Goal: Task Accomplishment & Management: Complete application form

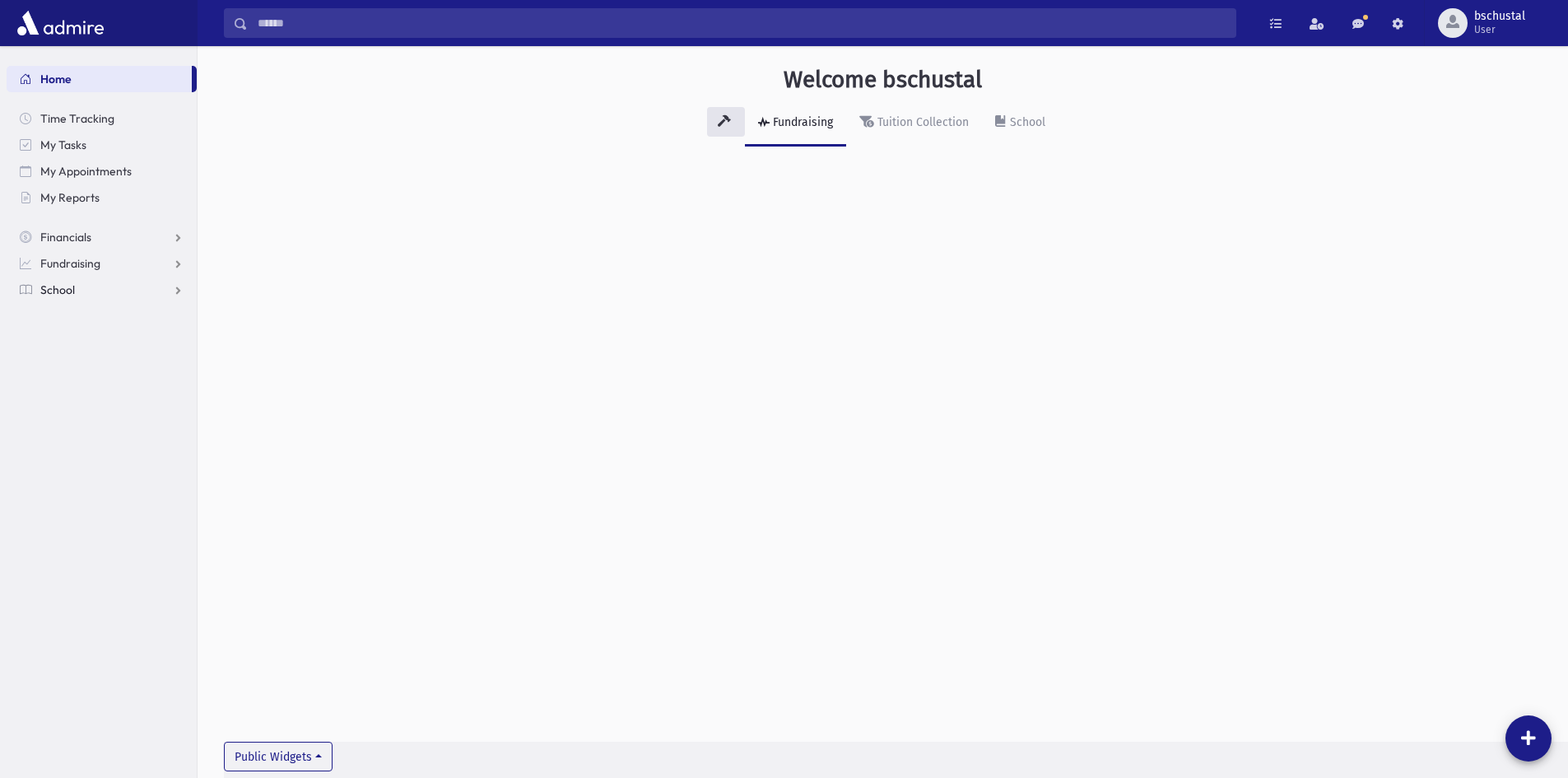
click at [104, 293] on link "School" at bounding box center [102, 289] width 190 height 27
click at [129, 348] on link "Attendance" at bounding box center [102, 342] width 190 height 27
click at [86, 368] on span "Entry" at bounding box center [76, 368] width 28 height 15
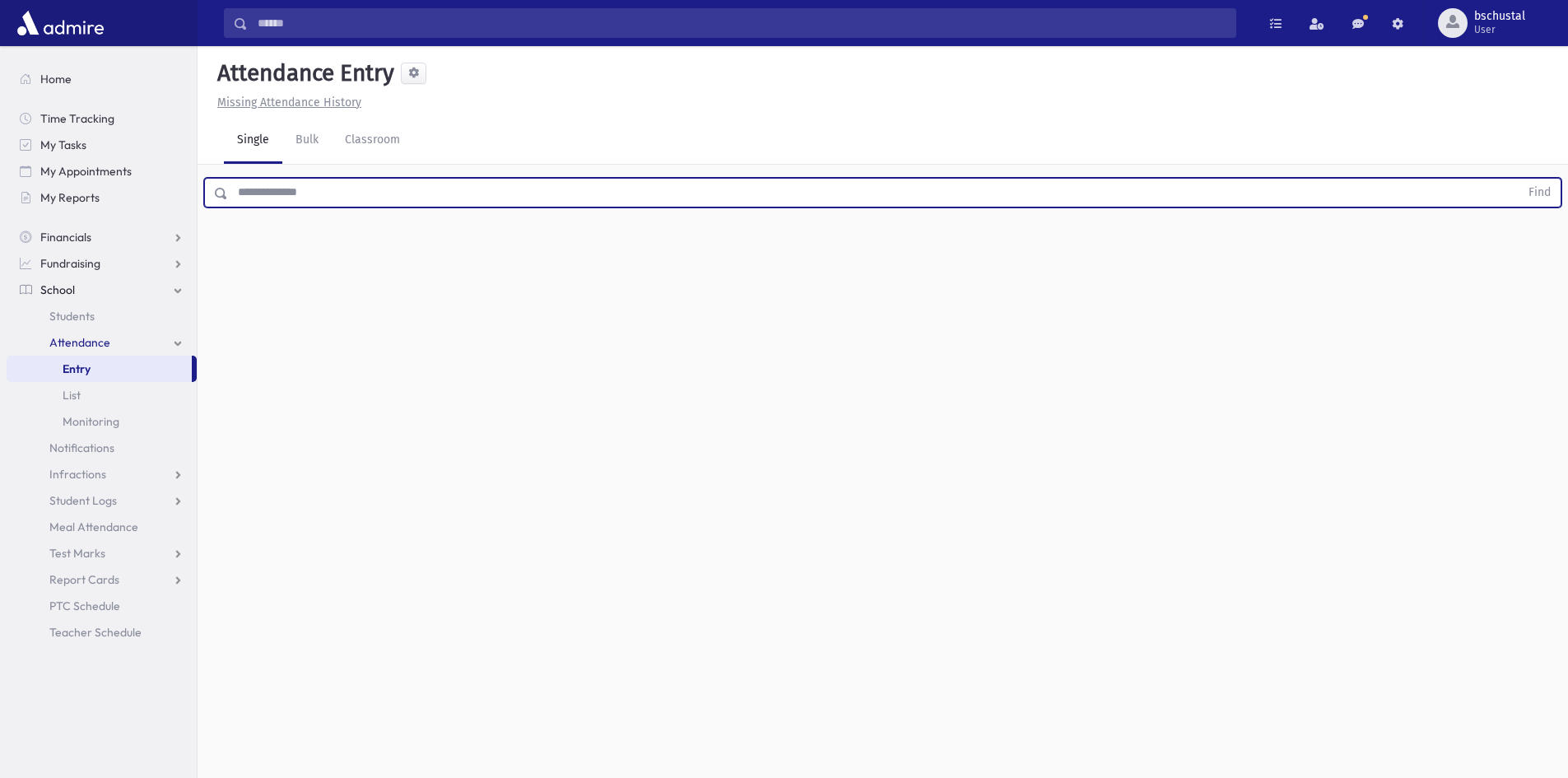
click at [271, 191] on input "text" at bounding box center [874, 192] width 1292 height 30
type input "*"
click at [221, 195] on span at bounding box center [221, 193] width 13 height 12
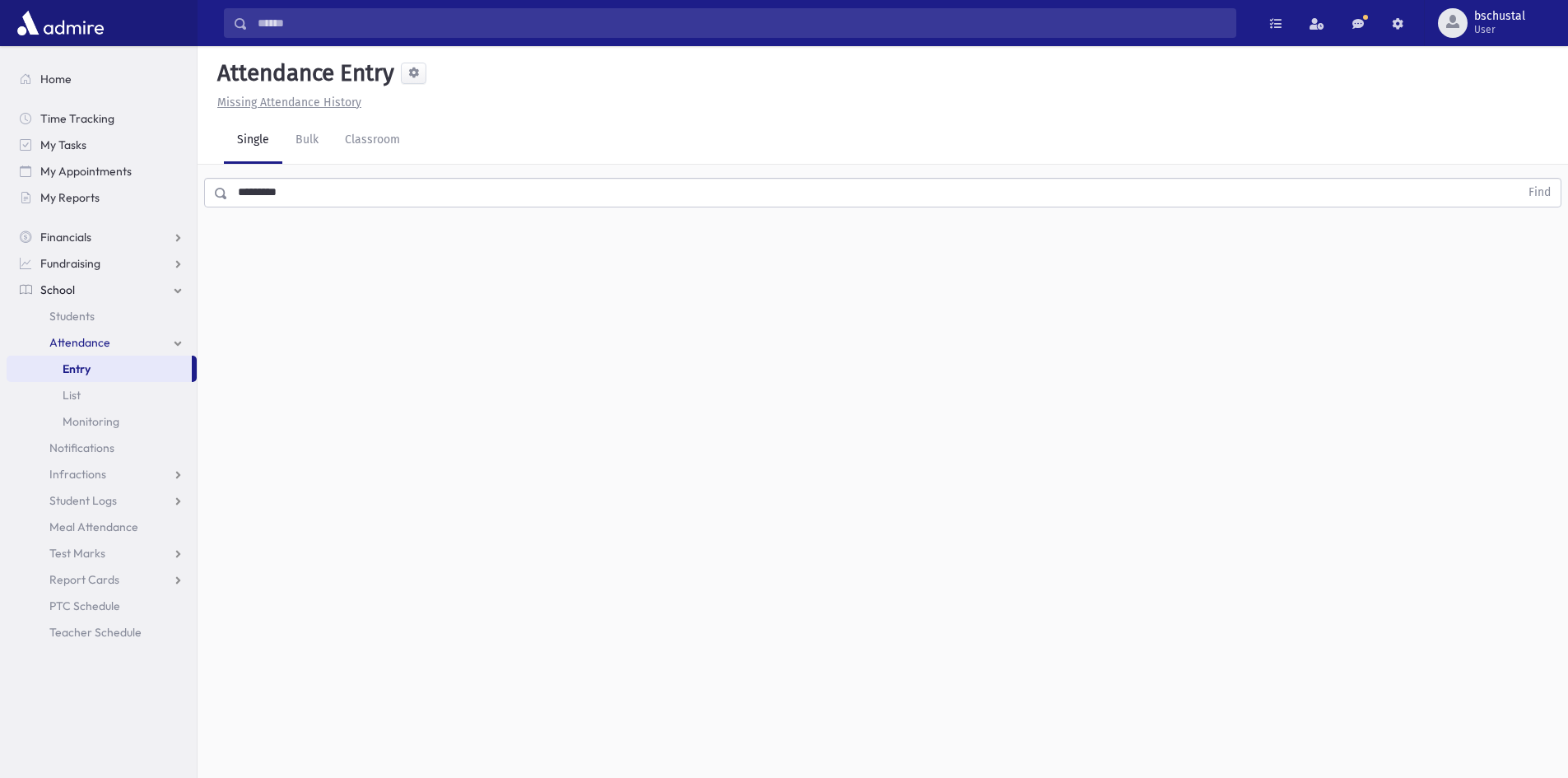
click at [221, 193] on span at bounding box center [221, 193] width 13 height 12
click at [1552, 195] on button "Find" at bounding box center [1539, 192] width 42 height 28
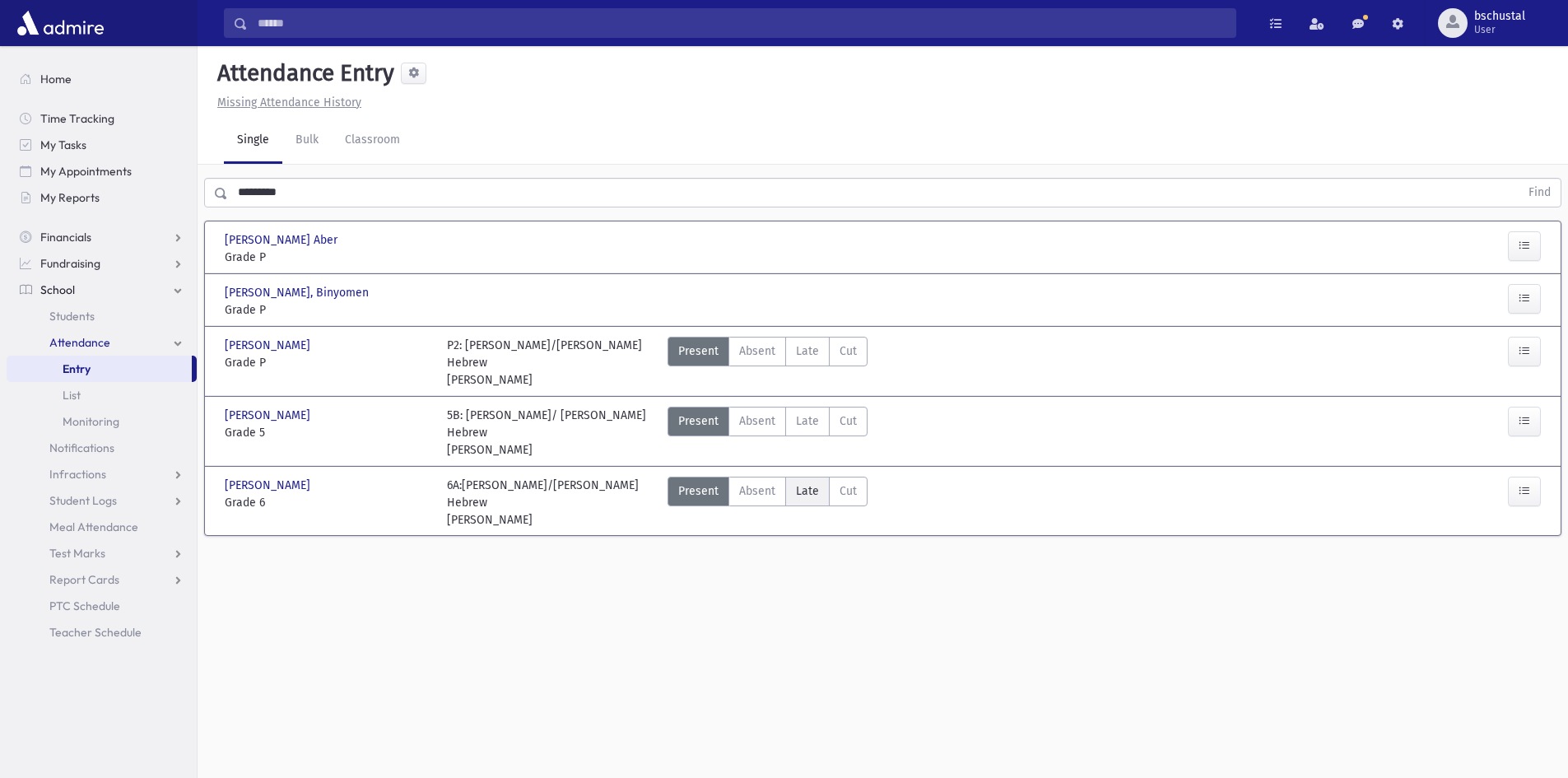
click at [799, 492] on span "Late" at bounding box center [807, 491] width 23 height 18
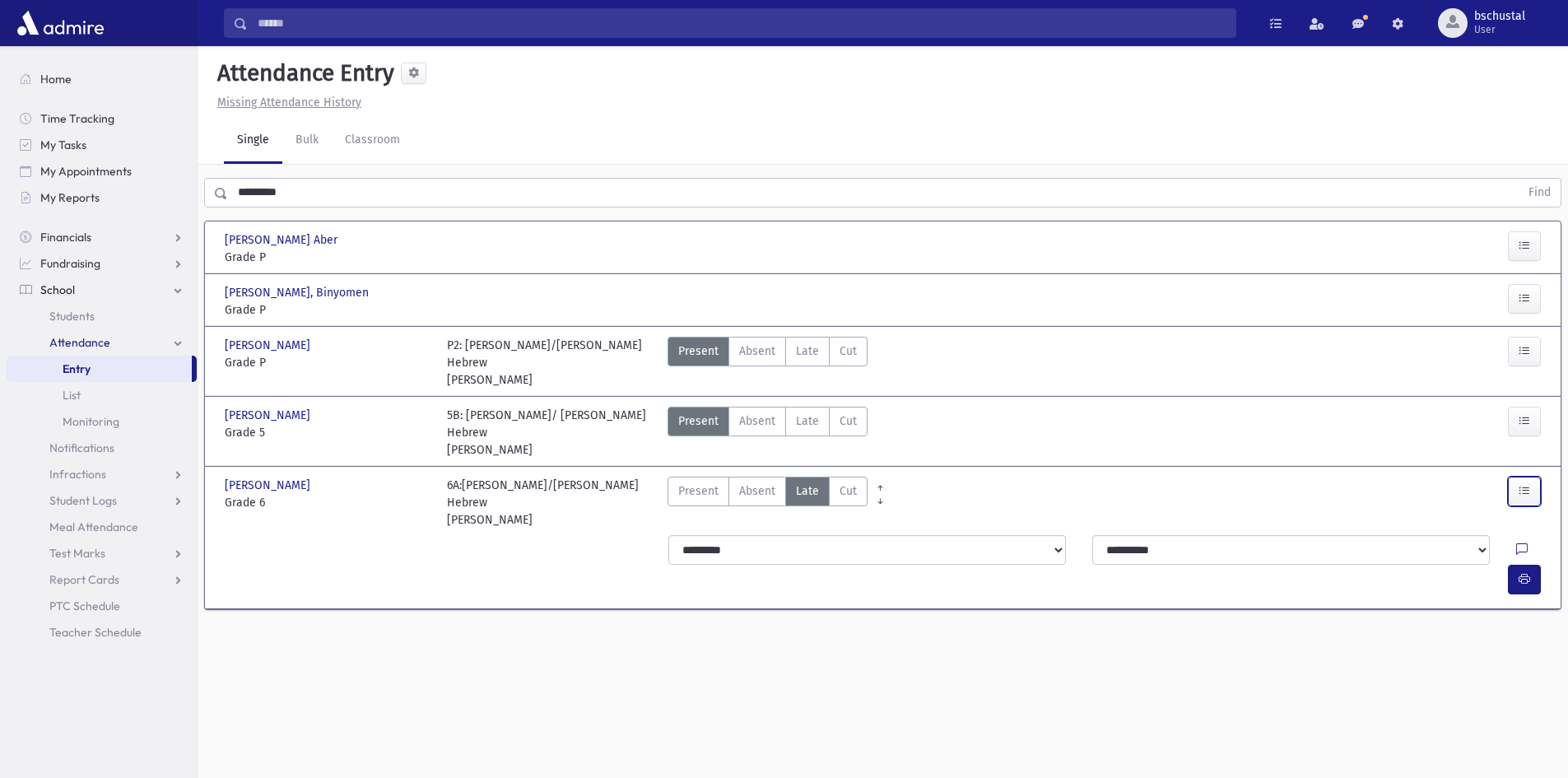
click at [1525, 491] on icon "button" at bounding box center [1525, 491] width 12 height 14
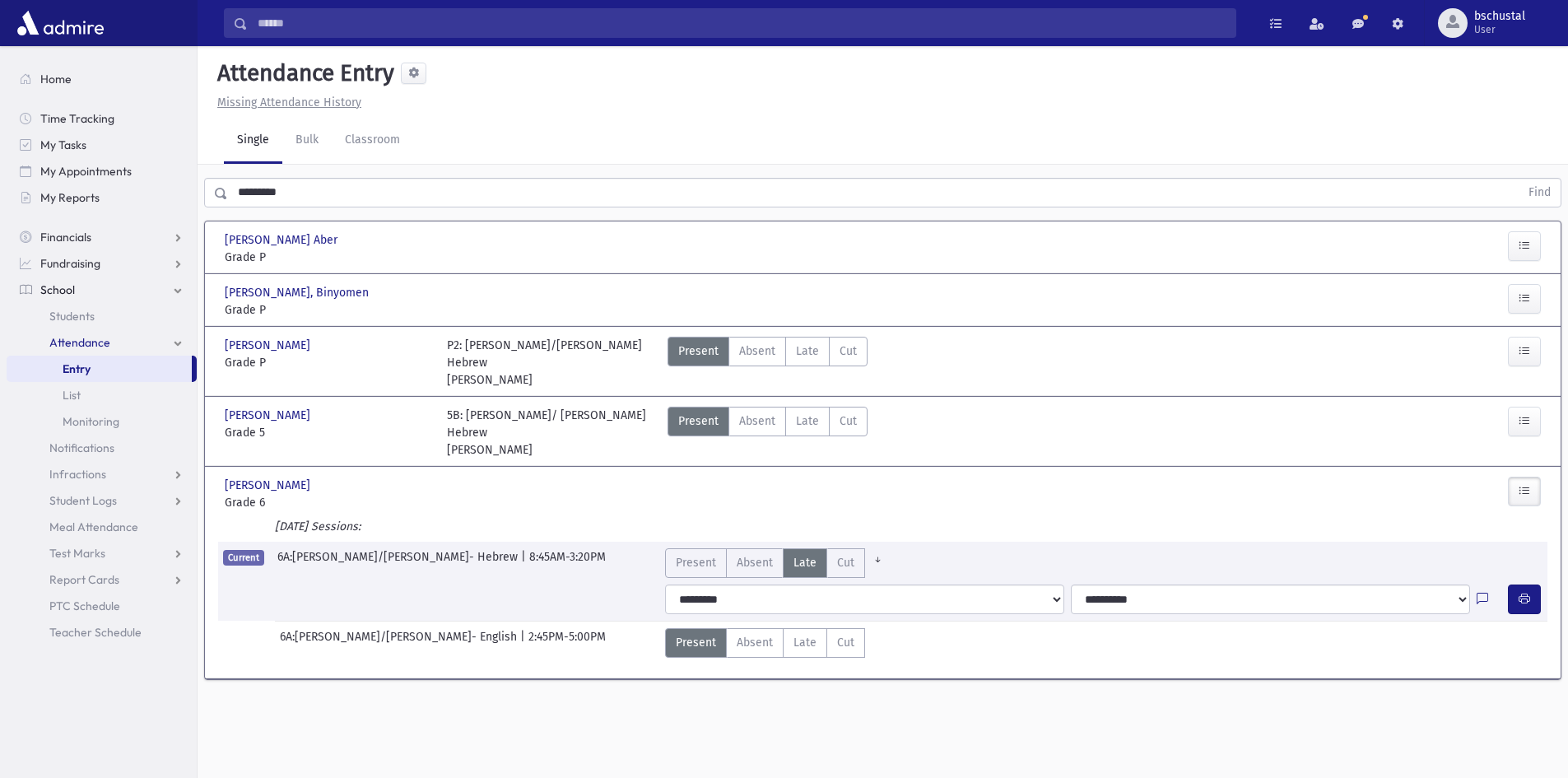
click at [1191, 492] on div "Present P Absent Absent [PERSON_NAME] Cut Cut" at bounding box center [1049, 493] width 777 height 35
click at [1049, 705] on div "Attendance Entry Missing Attendance History Single Bulk Classroom ******** Find…" at bounding box center [883, 412] width 1371 height 732
click at [1032, 504] on div "Present P Absent Absent [PERSON_NAME] Cut Cut" at bounding box center [1049, 493] width 777 height 35
click at [1033, 483] on div "Present P Absent Absent [PERSON_NAME] Cut Cut" at bounding box center [1049, 493] width 777 height 35
drag, startPoint x: 1447, startPoint y: 695, endPoint x: 1005, endPoint y: 634, distance: 446.2
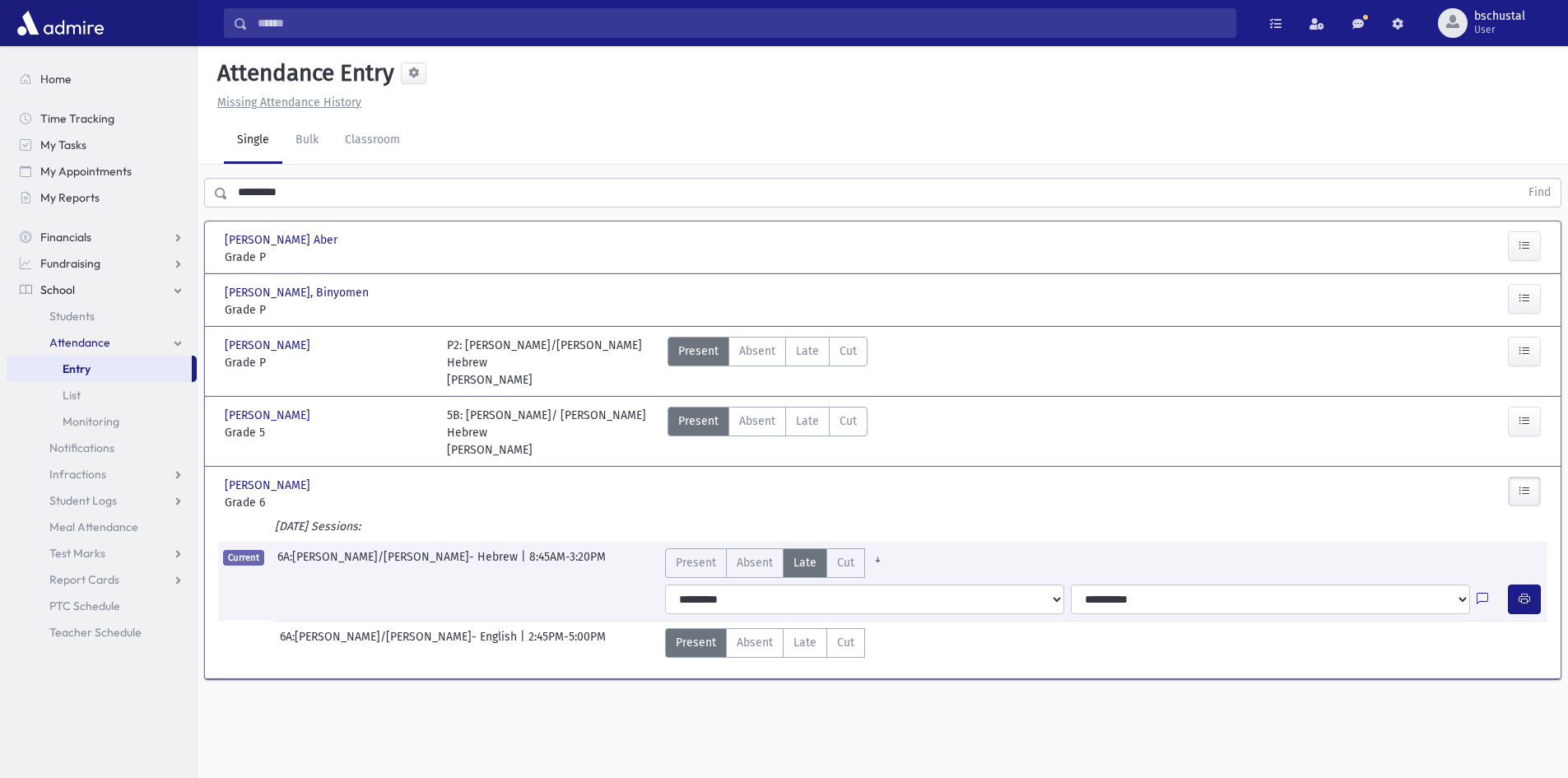
click at [1441, 695] on section "[PERSON_NAME] Aber [PERSON_NAME] Grade P Grade P Present P Absent Late" at bounding box center [883, 459] width 1371 height 489
click at [616, 112] on header "Attendance Entry Missing Attendance History" at bounding box center [883, 82] width 1371 height 72
click at [1350, 680] on section "[PERSON_NAME] Aber [PERSON_NAME] Grade P Grade P Present P Absent Late" at bounding box center [883, 459] width 1371 height 489
drag, startPoint x: 1544, startPoint y: 591, endPoint x: 1531, endPoint y: 601, distance: 16.4
click at [1543, 591] on div at bounding box center [1528, 600] width 39 height 30
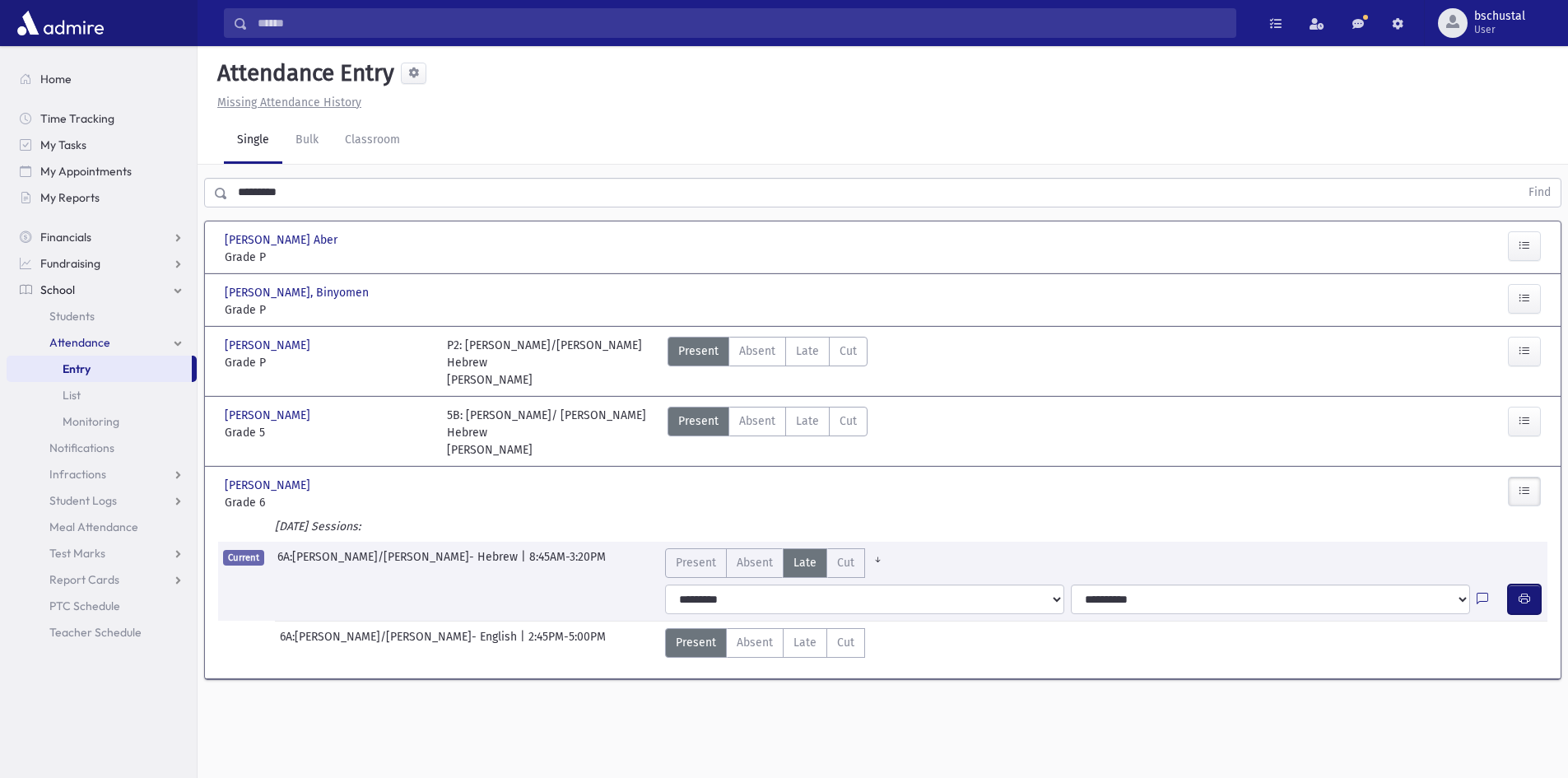
click at [1534, 599] on button "button" at bounding box center [1524, 600] width 33 height 30
click at [307, 181] on input "********" at bounding box center [874, 192] width 1292 height 30
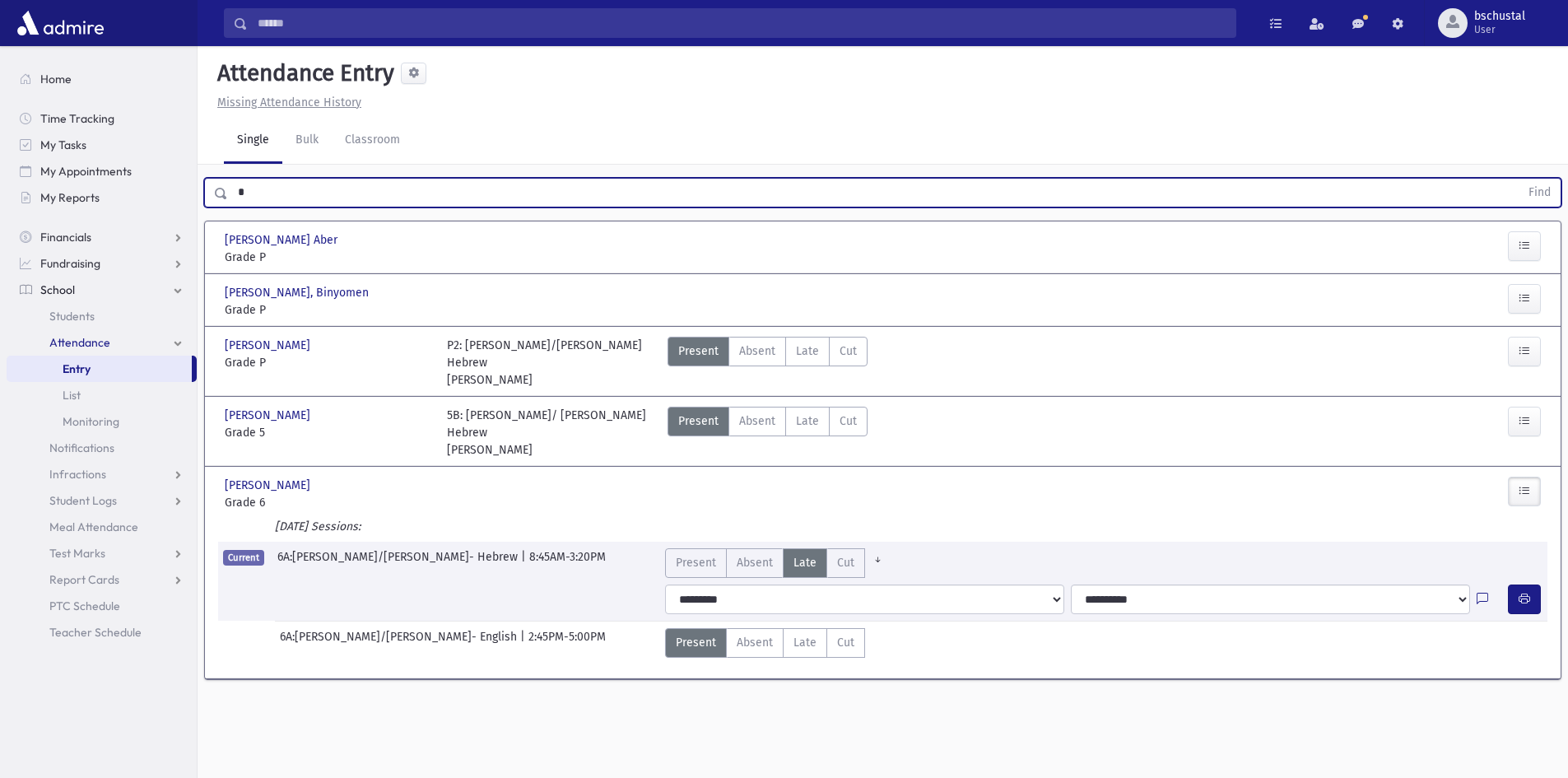
type input "*"
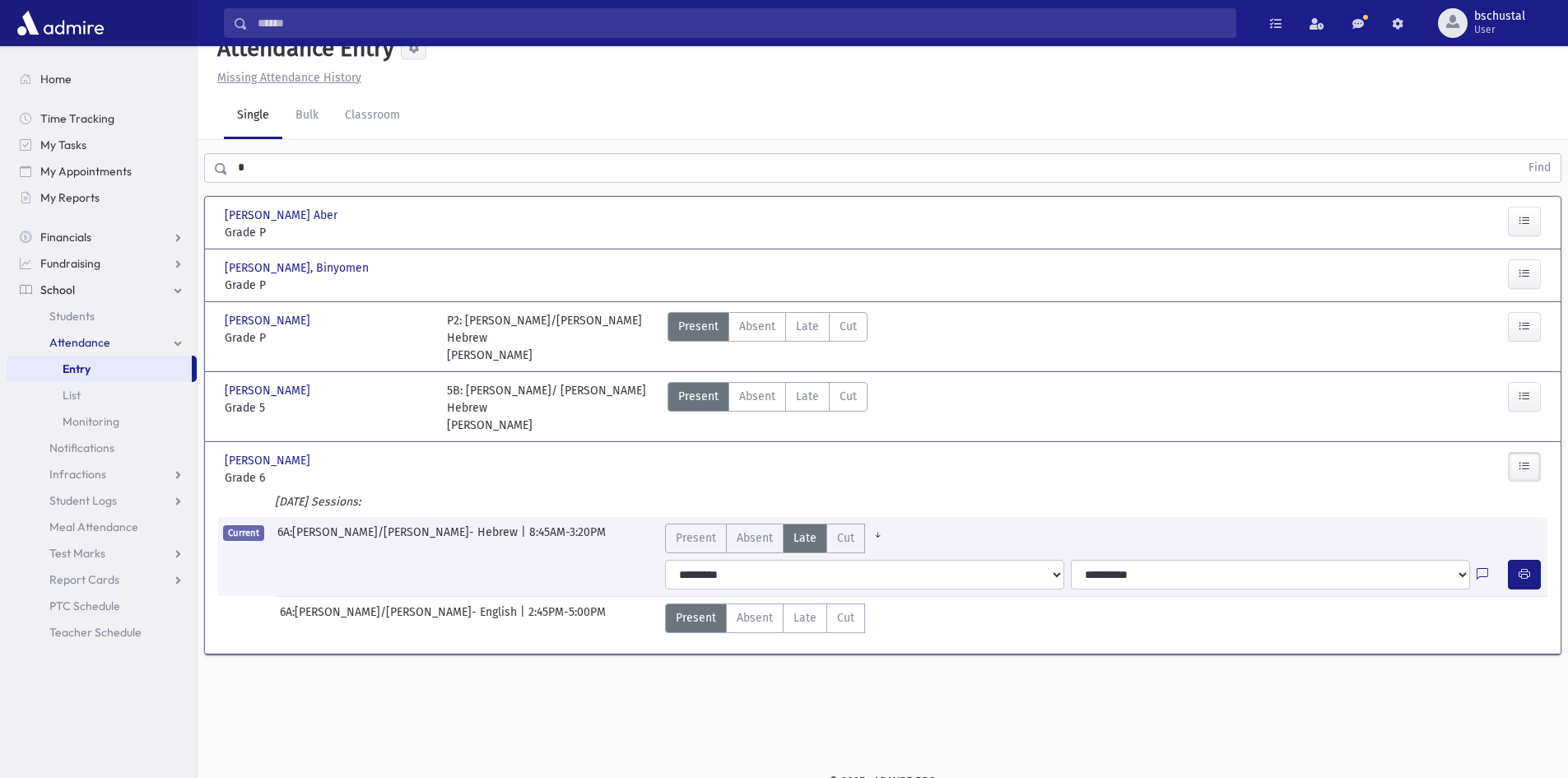
scroll to position [37, 0]
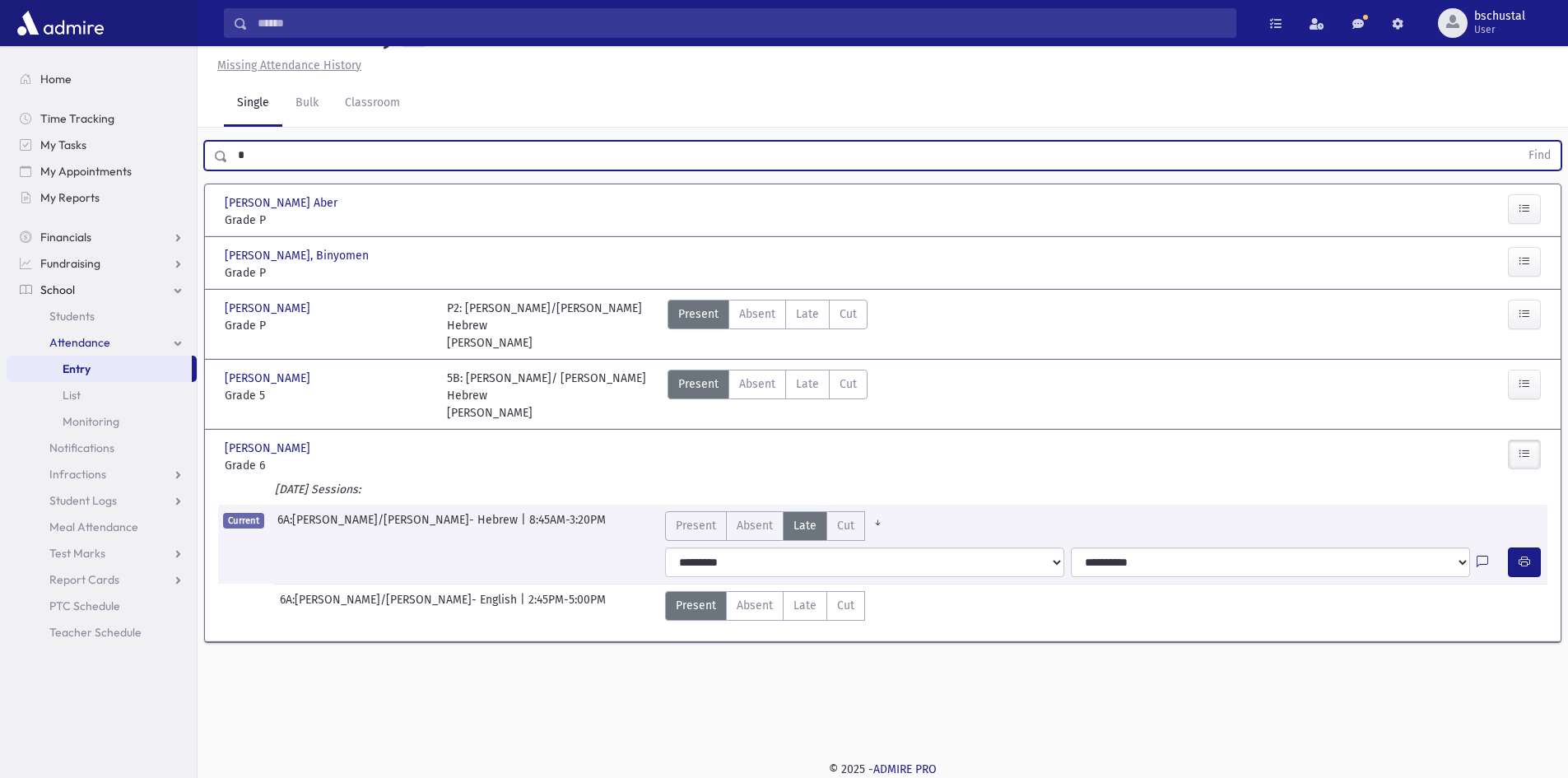
click at [1519, 142] on button "Find" at bounding box center [1539, 156] width 42 height 28
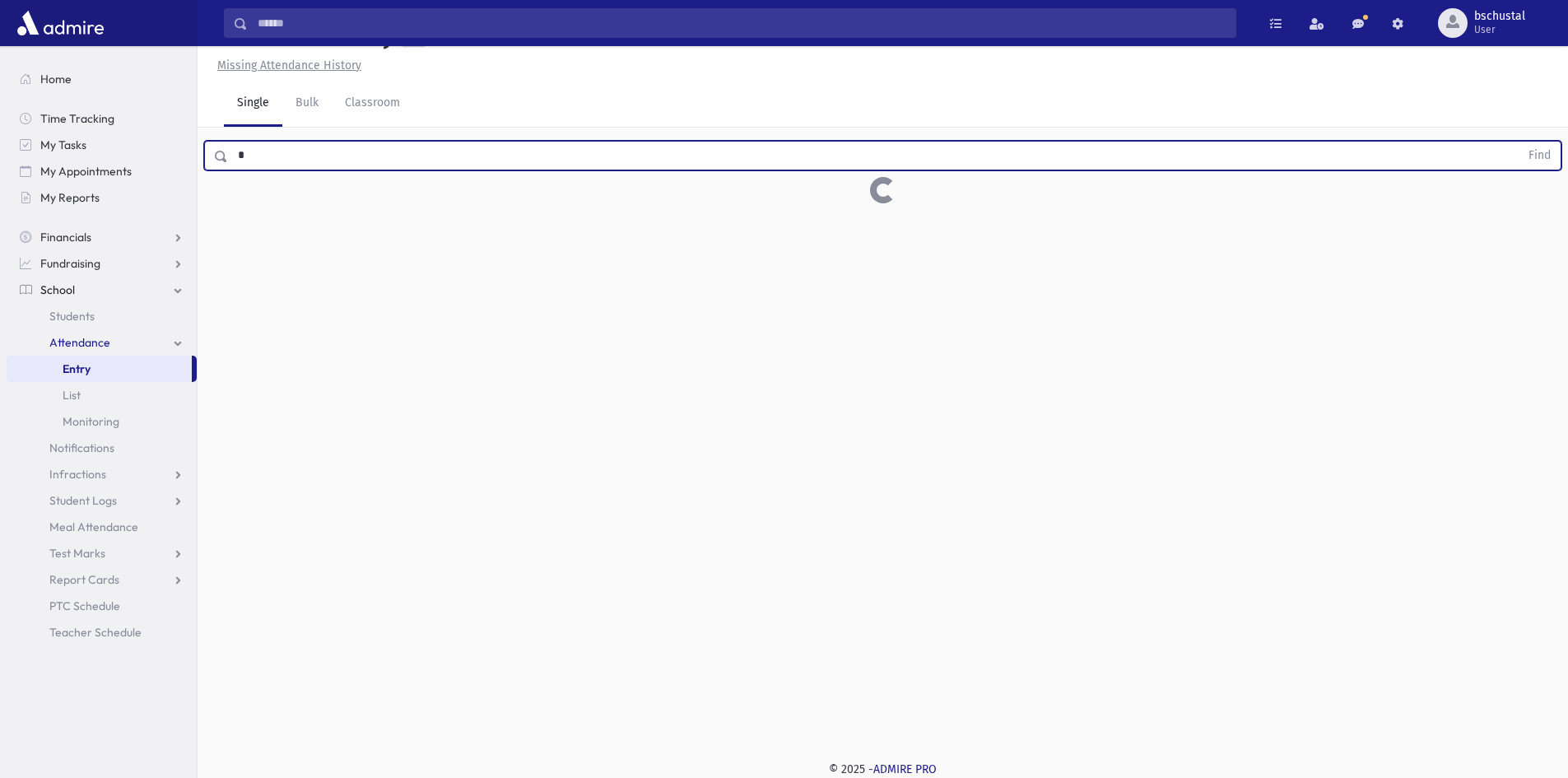
click at [1519, 142] on button "Find" at bounding box center [1539, 156] width 42 height 28
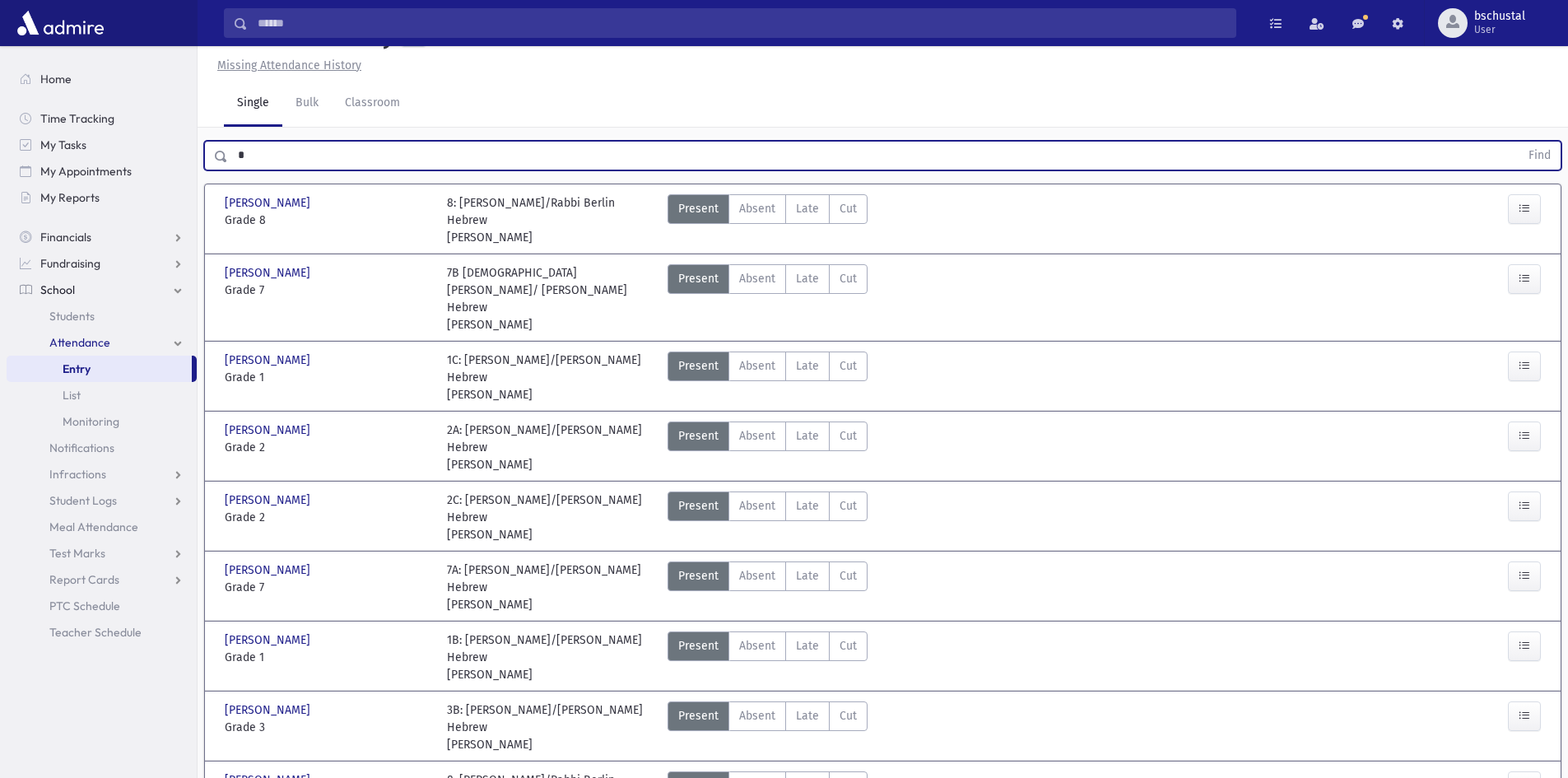
click at [1519, 142] on button "Find" at bounding box center [1539, 156] width 42 height 28
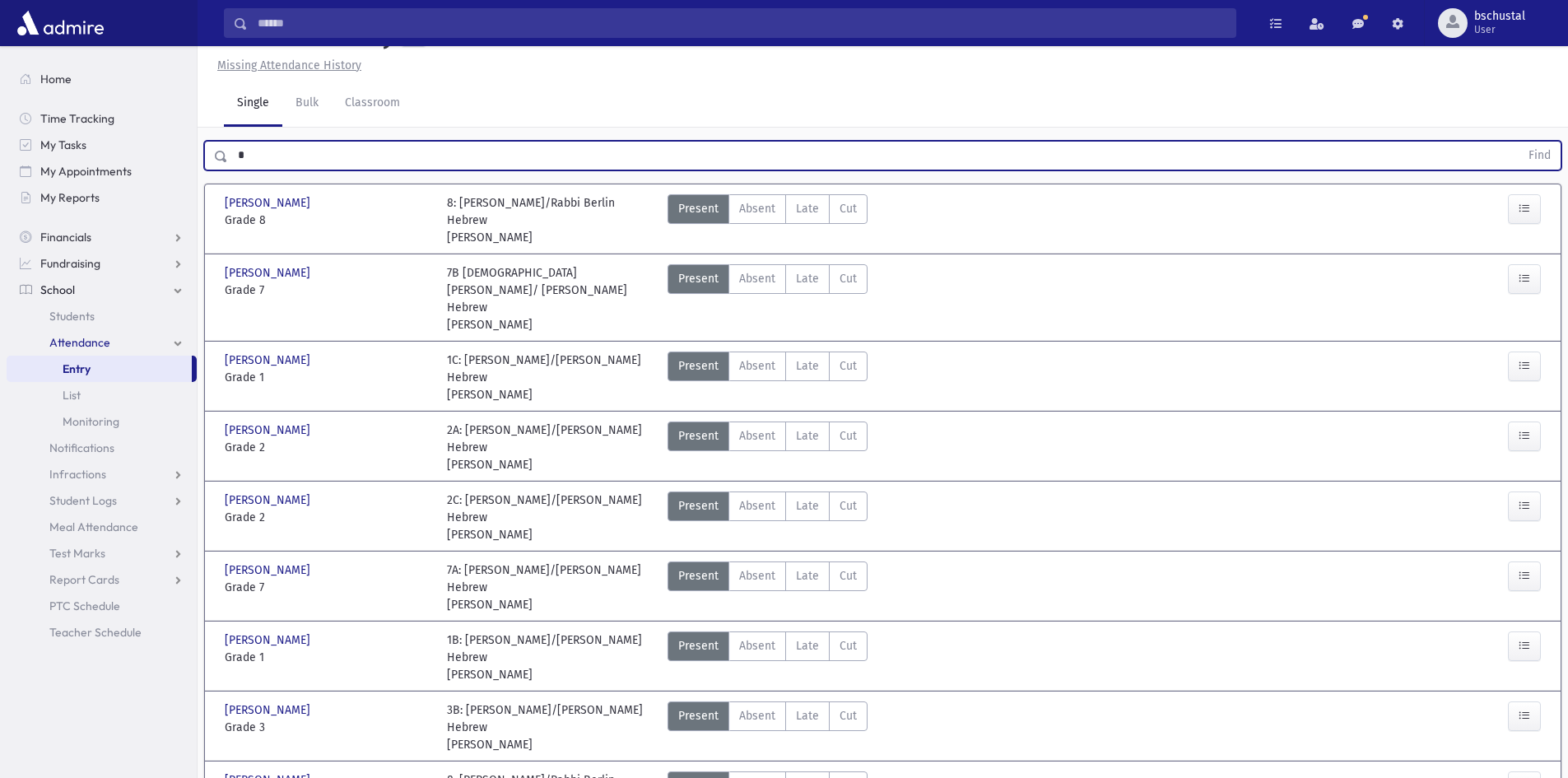
click at [1519, 142] on button "Find" at bounding box center [1539, 156] width 42 height 28
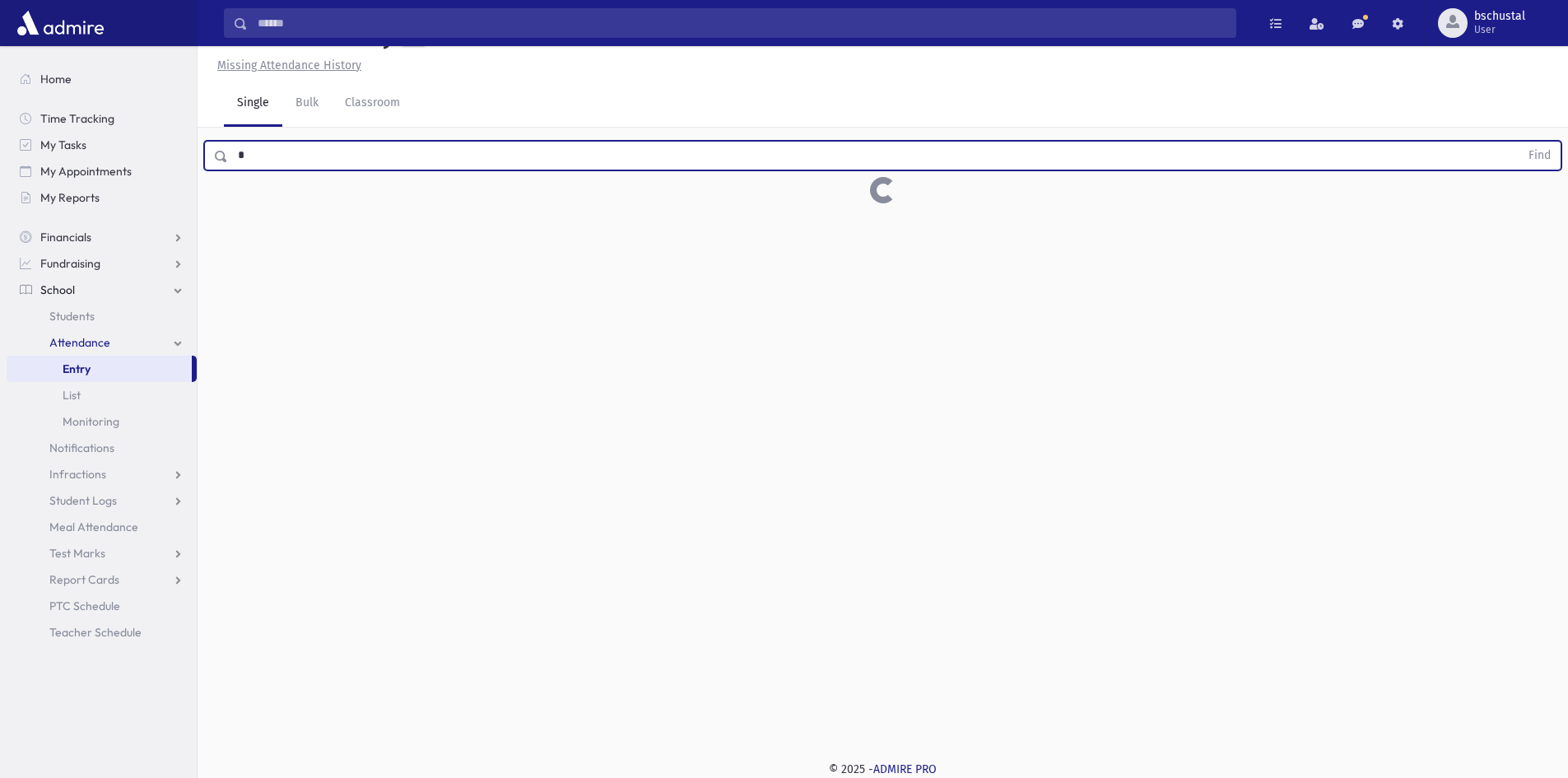
click at [1519, 142] on button "Find" at bounding box center [1539, 156] width 42 height 28
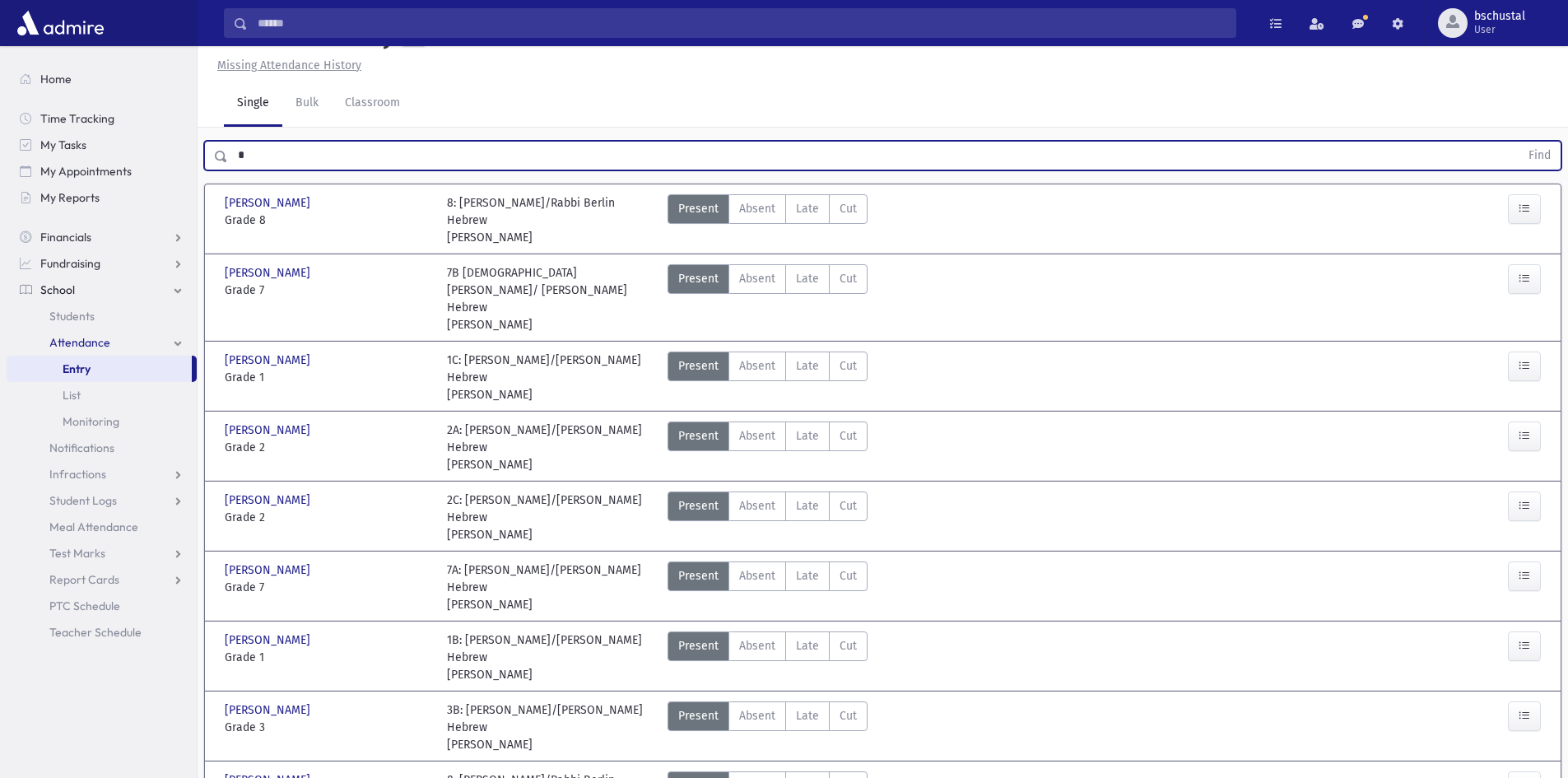
click at [1519, 142] on button "Find" at bounding box center [1539, 156] width 42 height 28
